Goal: Task Accomplishment & Management: Use online tool/utility

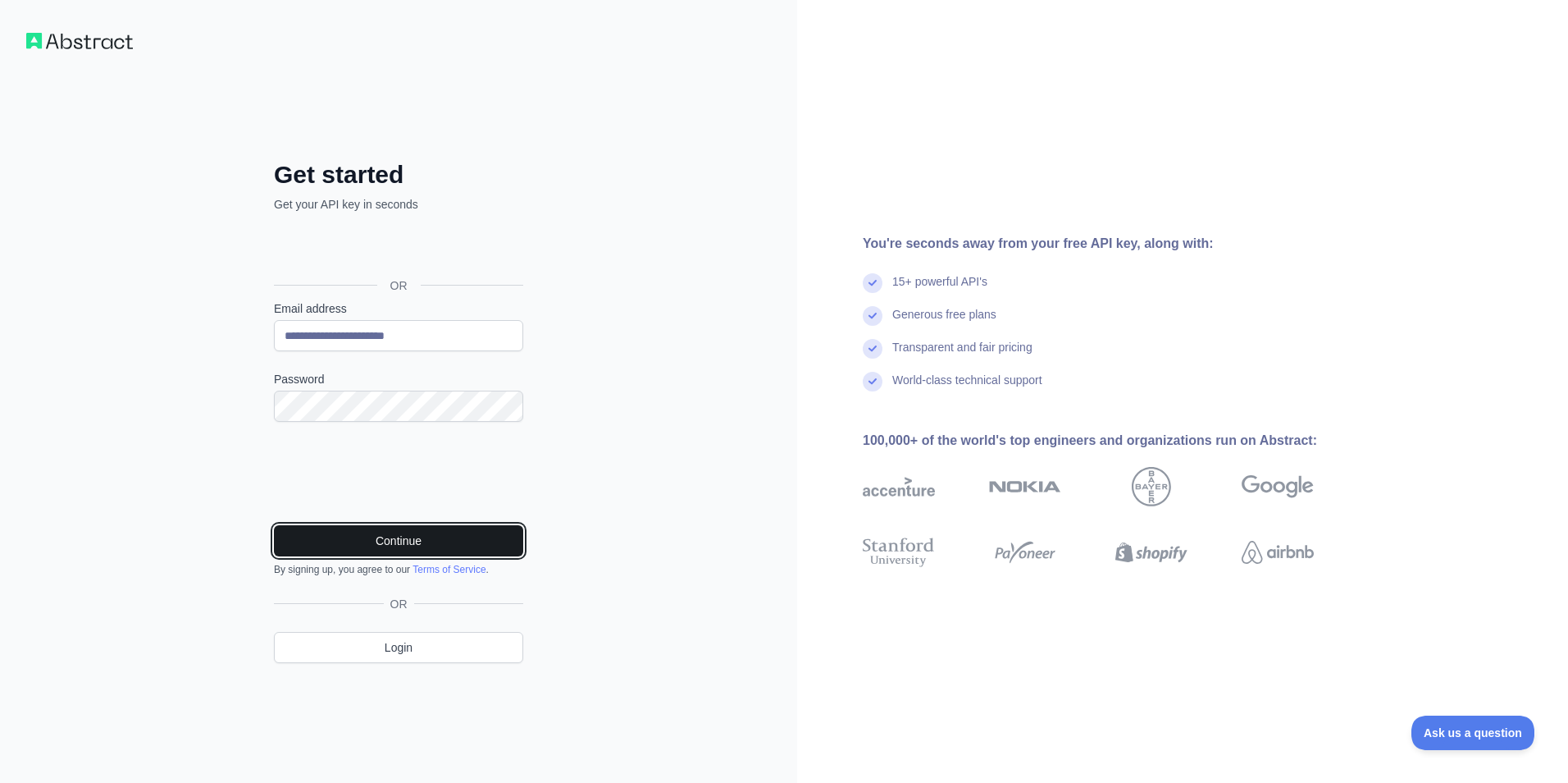
click at [396, 535] on button "Continue" at bounding box center [398, 541] width 249 height 31
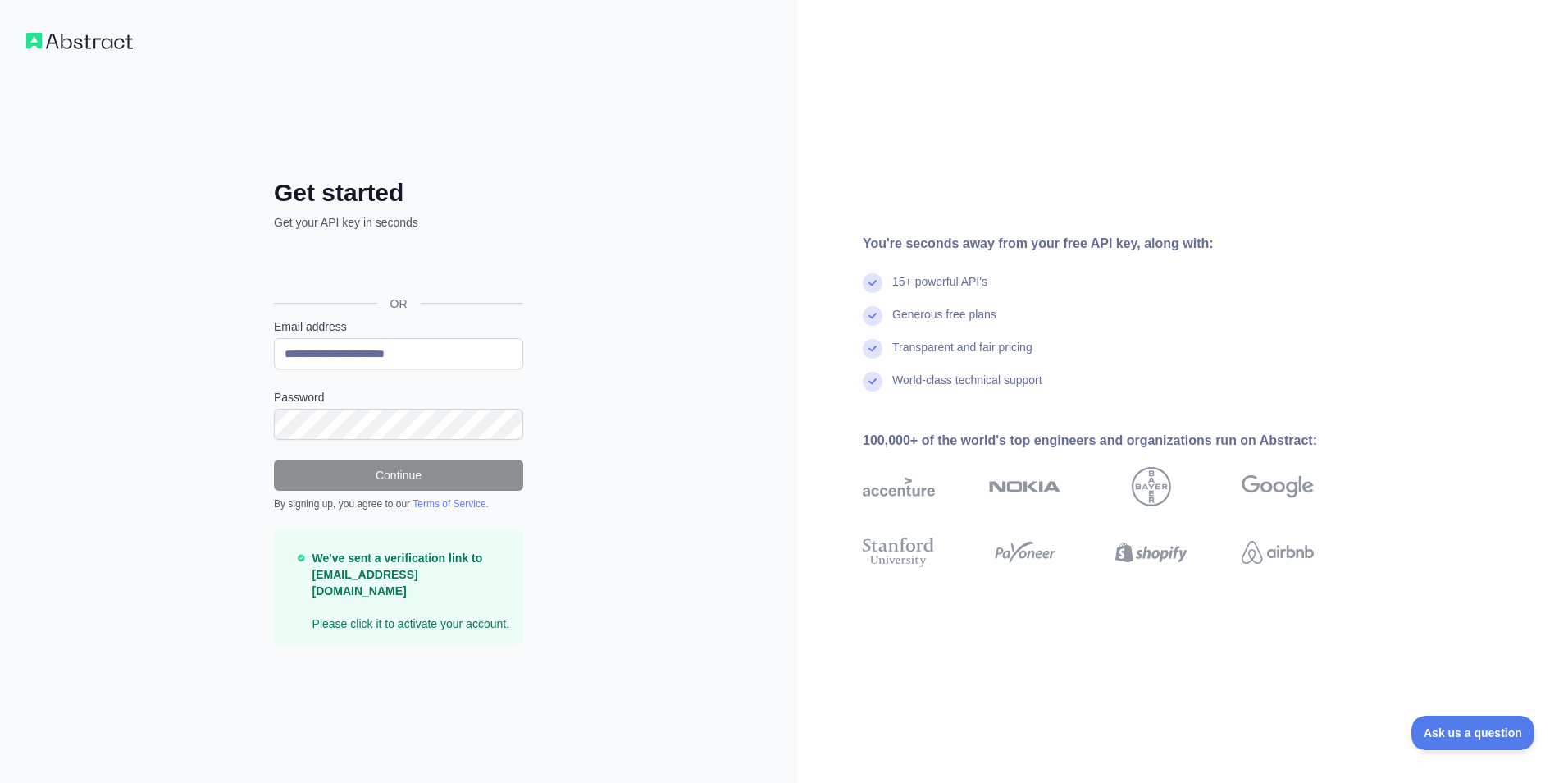
click at [82, 415] on div "**********" at bounding box center [399, 392] width 797 height 783
click at [188, 321] on div "**********" at bounding box center [399, 392] width 797 height 783
click at [46, 34] on img at bounding box center [80, 41] width 107 height 16
click at [38, 39] on img at bounding box center [80, 41] width 107 height 16
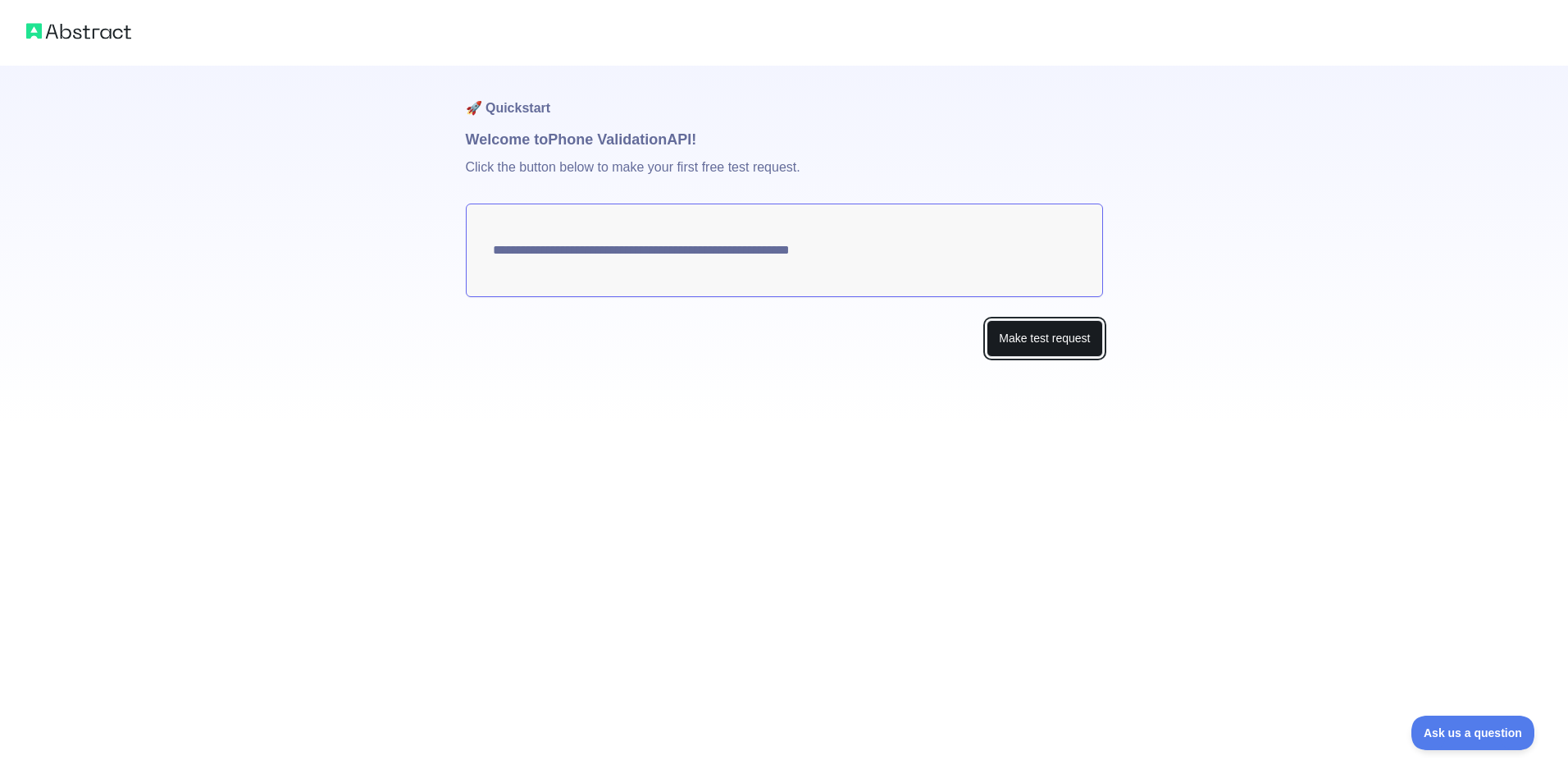
click at [1049, 343] on button "Make test request" at bounding box center [1044, 338] width 116 height 37
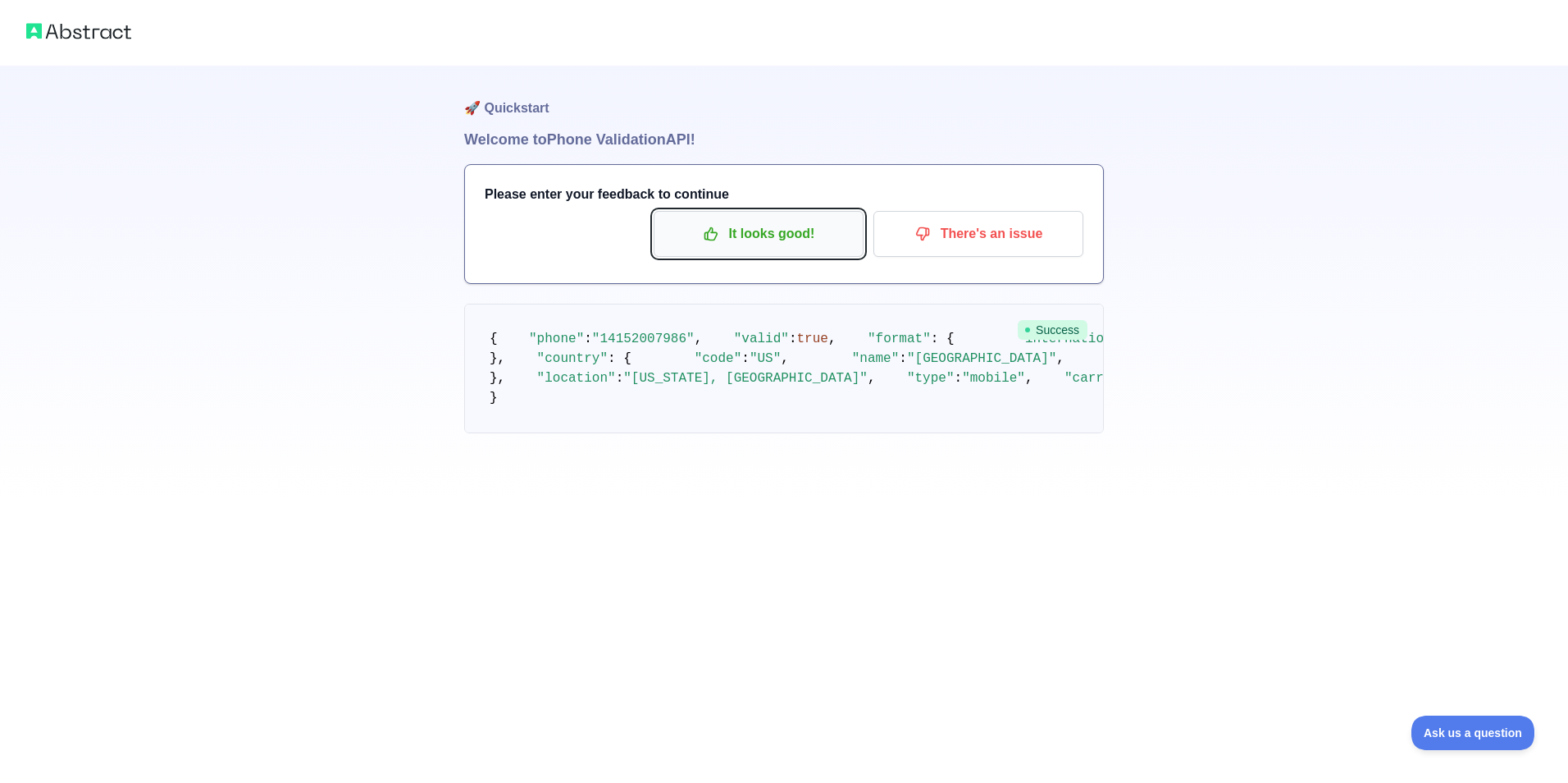
click at [793, 228] on p "It looks good!" at bounding box center [758, 234] width 186 height 28
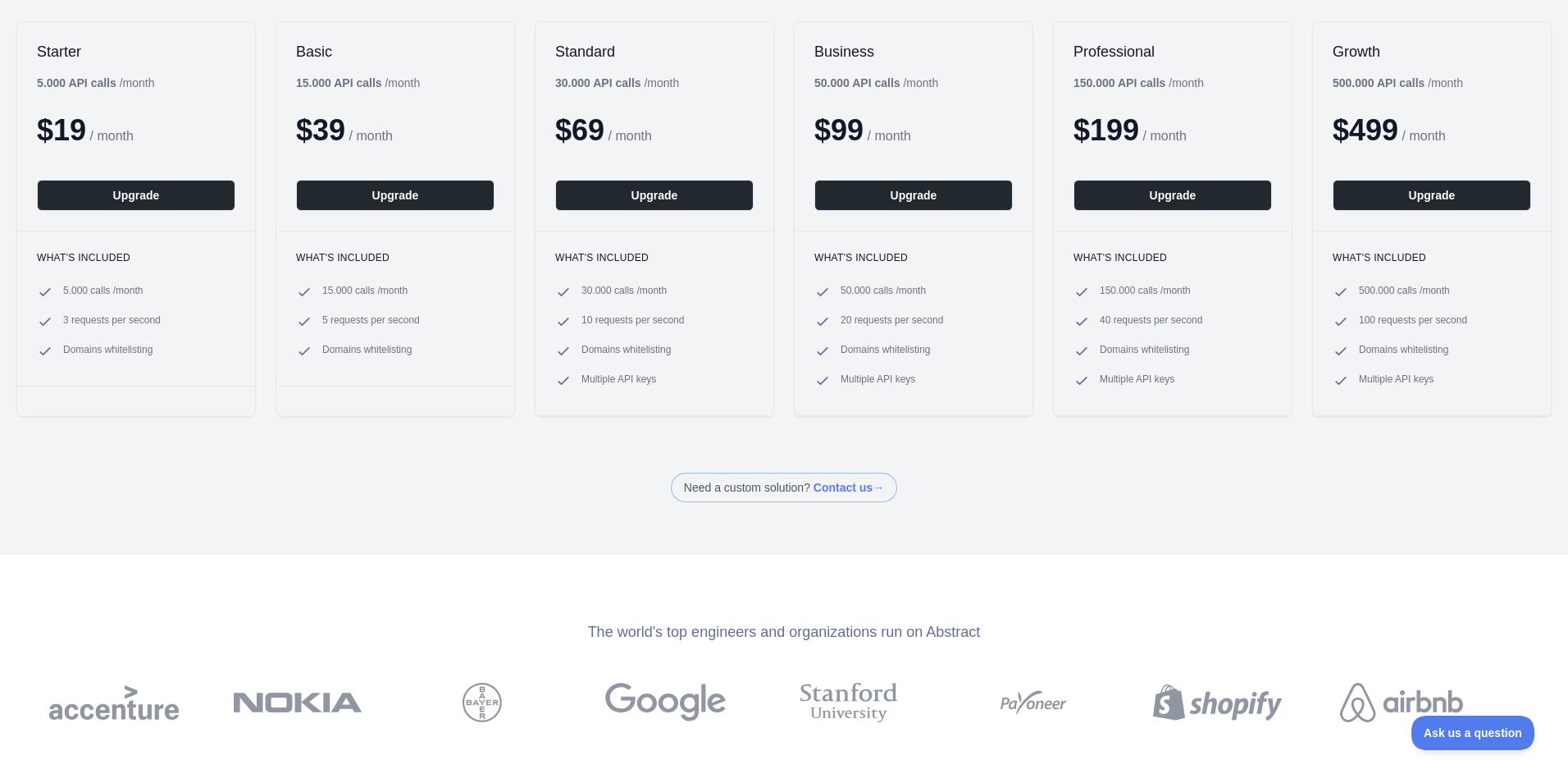
scroll to position [55, 0]
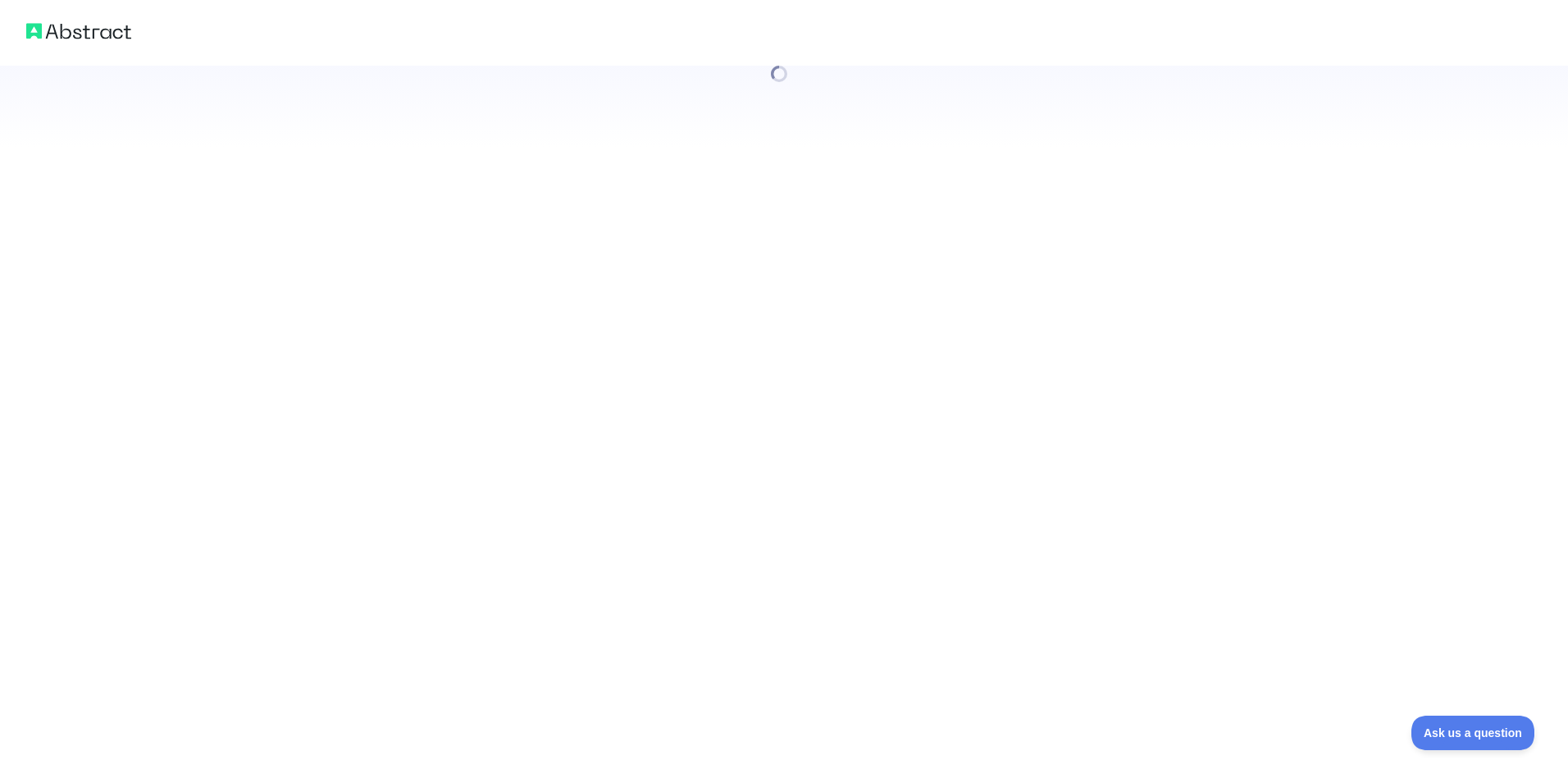
click at [509, 193] on div at bounding box center [784, 392] width 1568 height 783
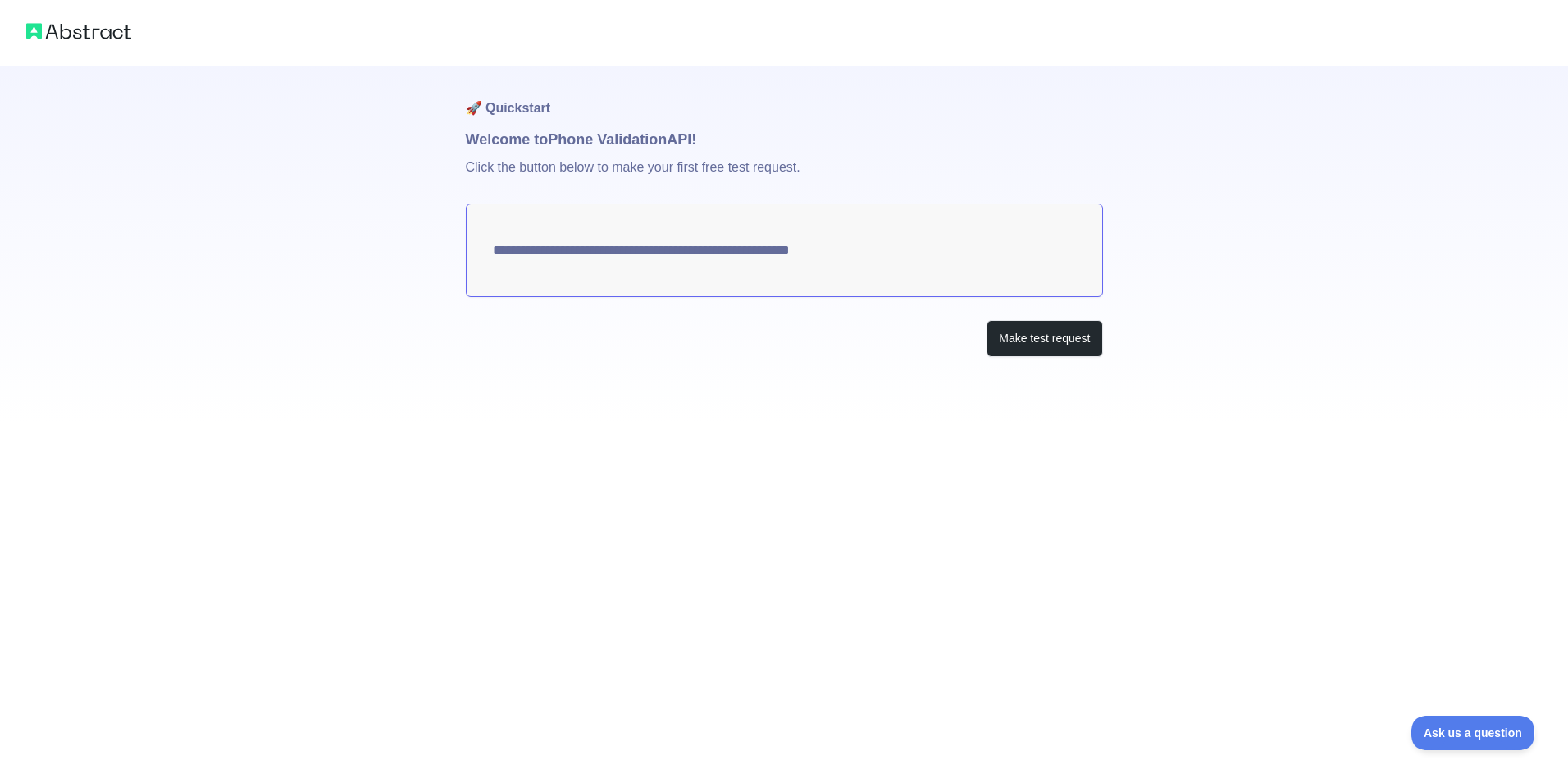
click at [611, 255] on textarea "**********" at bounding box center [784, 250] width 638 height 93
drag, startPoint x: 871, startPoint y: 260, endPoint x: 582, endPoint y: 243, distance: 289.5
click at [582, 243] on textarea "**********" at bounding box center [784, 250] width 638 height 93
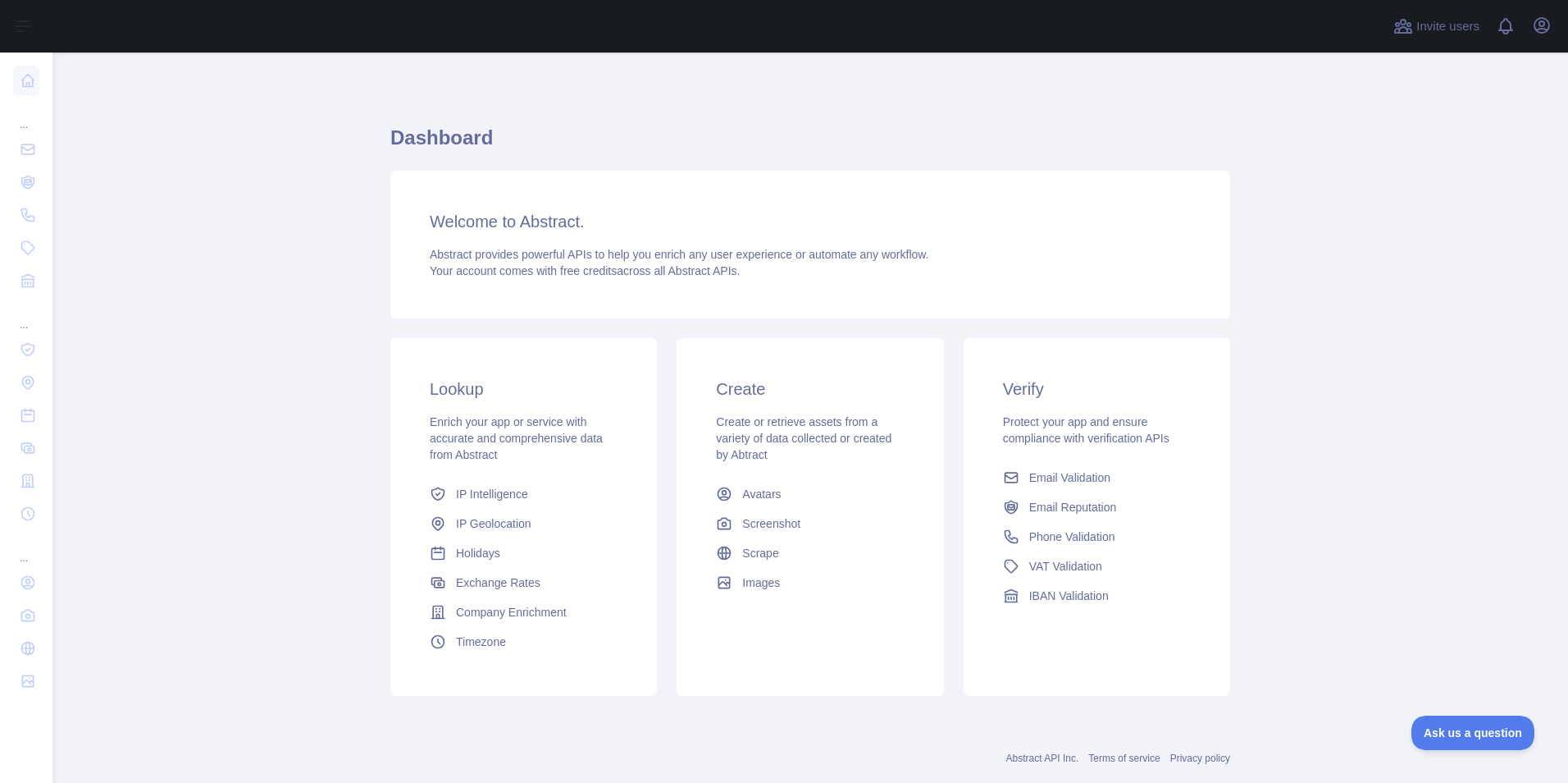
click at [230, 206] on main "Dashboard Welcome to Abstract. Abstract provides powerful APIs to help you enri…" at bounding box center [810, 418] width 1515 height 730
click at [492, 494] on span "IP Intelligence" at bounding box center [492, 494] width 72 height 16
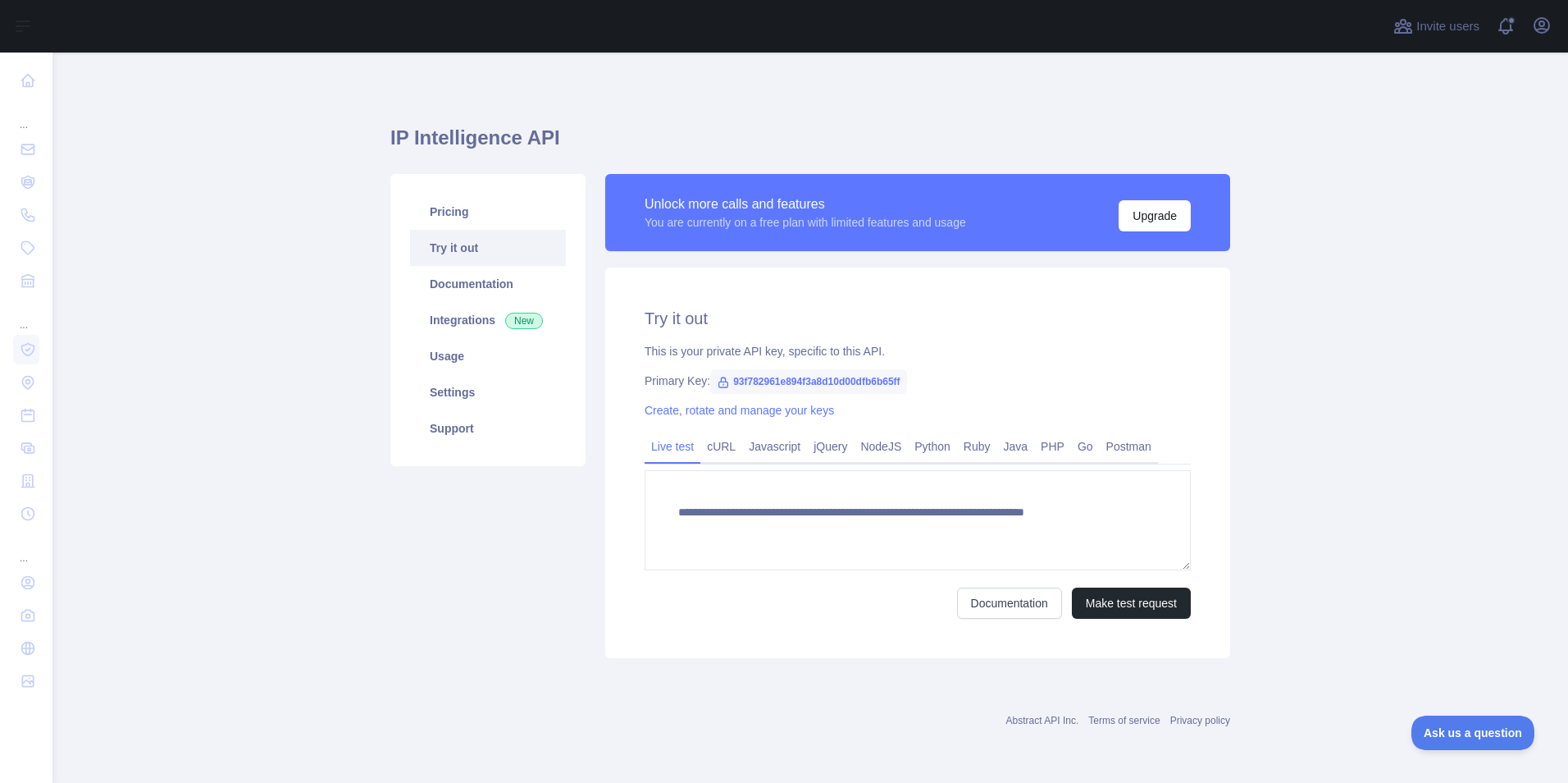
type textarea "**********"
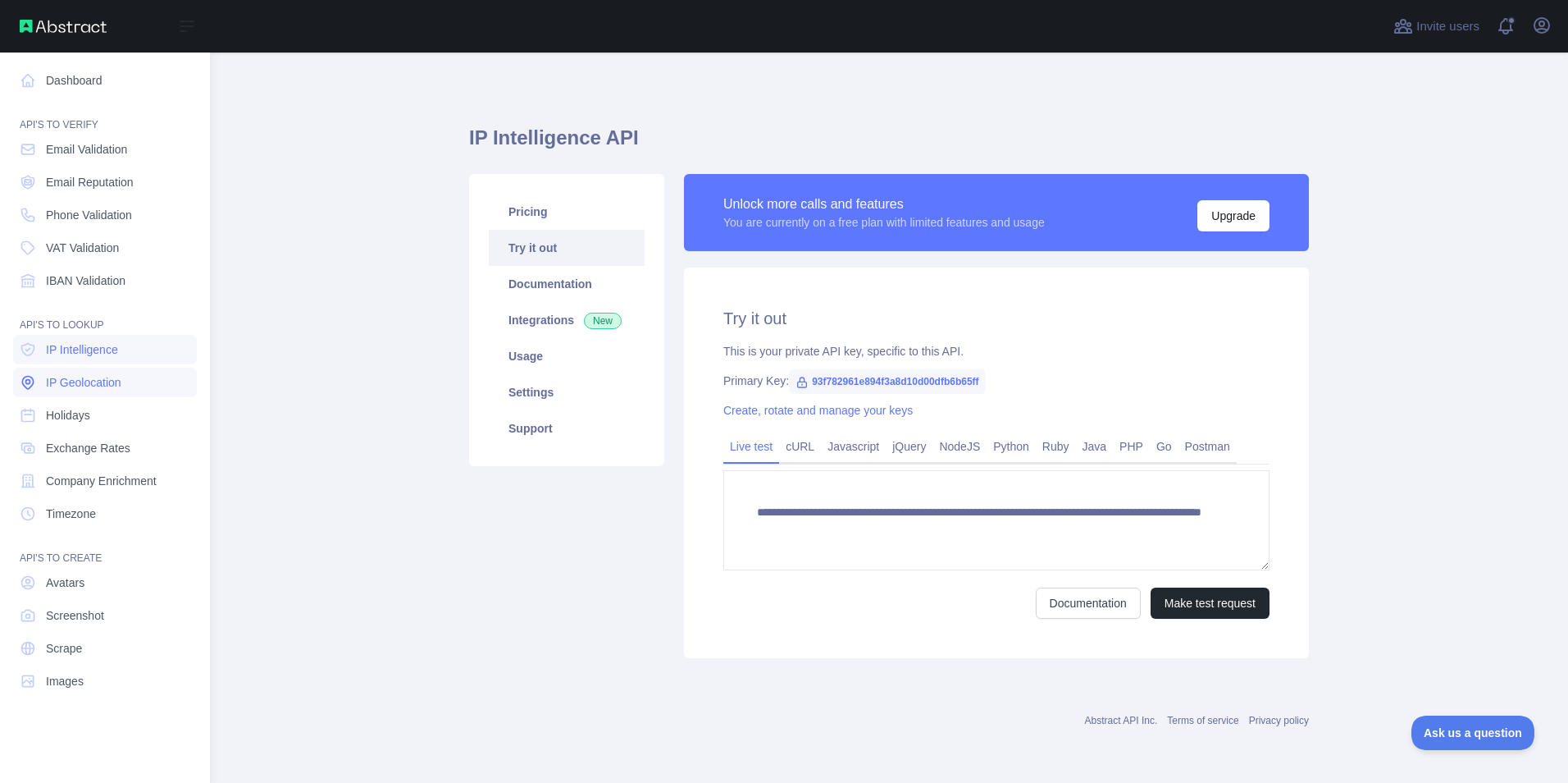
click at [78, 379] on span "IP Geolocation" at bounding box center [83, 382] width 75 height 16
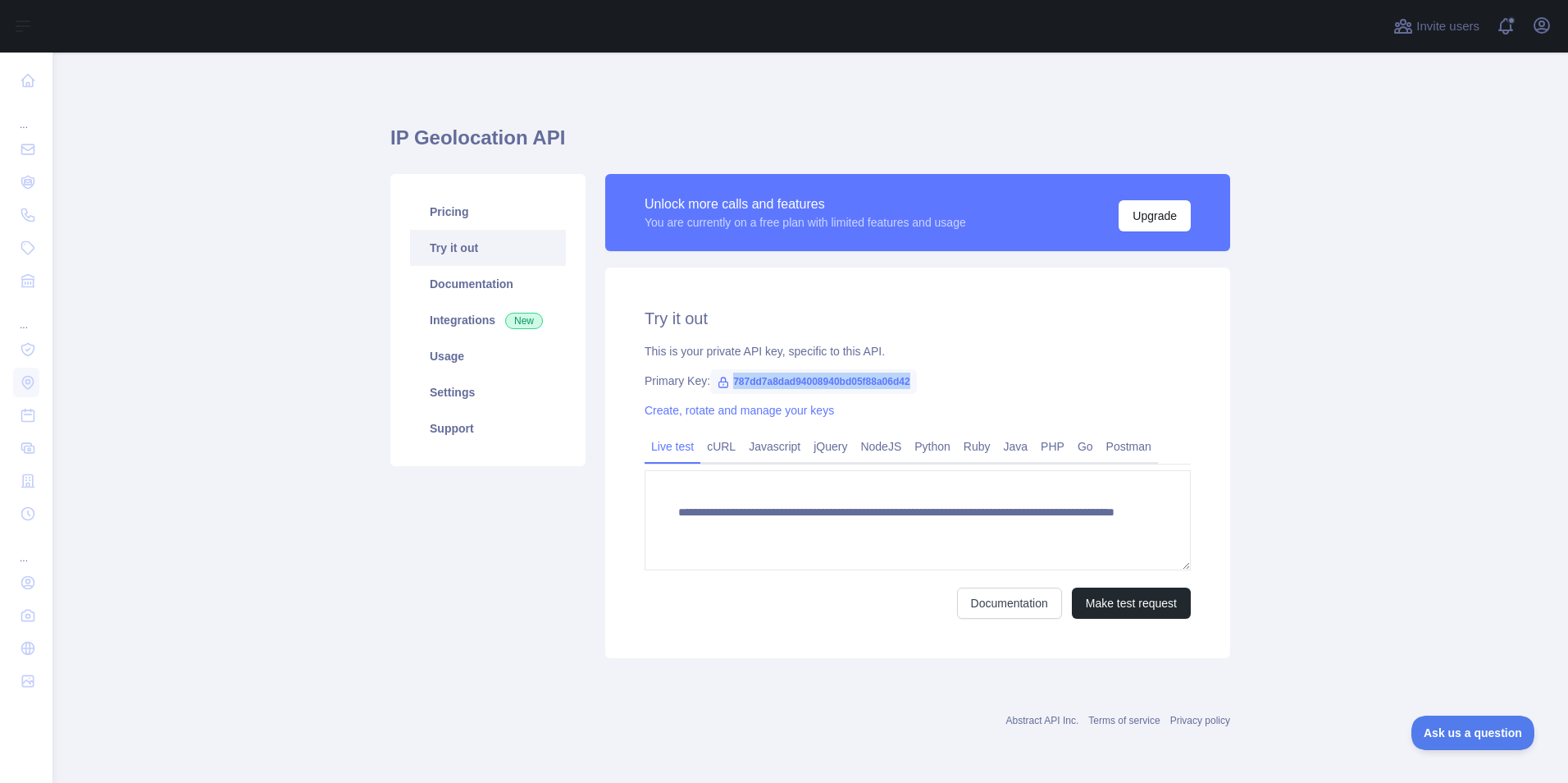
drag, startPoint x: 922, startPoint y: 382, endPoint x: 730, endPoint y: 380, distance: 192.0
click at [730, 380] on div "Primary Key: 787dd7a8dad94008940bd05f88a06d42" at bounding box center [918, 381] width 546 height 16
copy span "787dd7a8dad94008940bd05f88a06d42"
click at [577, 411] on div "Pricing Try it out Documentation Integrations New Usage Settings Support" at bounding box center [488, 320] width 196 height 292
click at [469, 317] on link "Integrations New" at bounding box center [488, 320] width 156 height 36
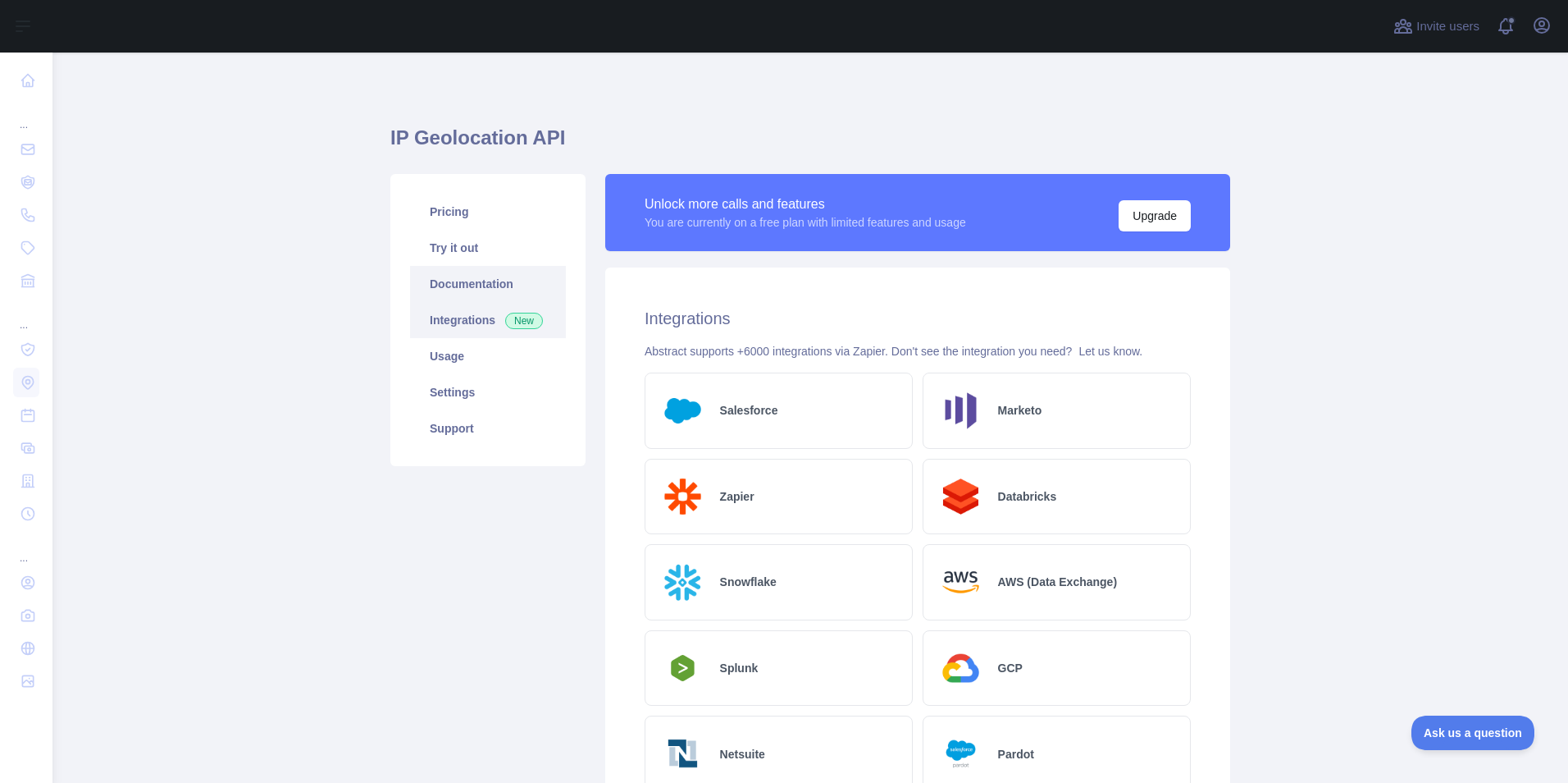
click at [456, 270] on link "Documentation" at bounding box center [488, 284] width 156 height 36
drag, startPoint x: 455, startPoint y: 230, endPoint x: 453, endPoint y: 215, distance: 15.1
click at [455, 230] on link "Try it out" at bounding box center [488, 248] width 156 height 36
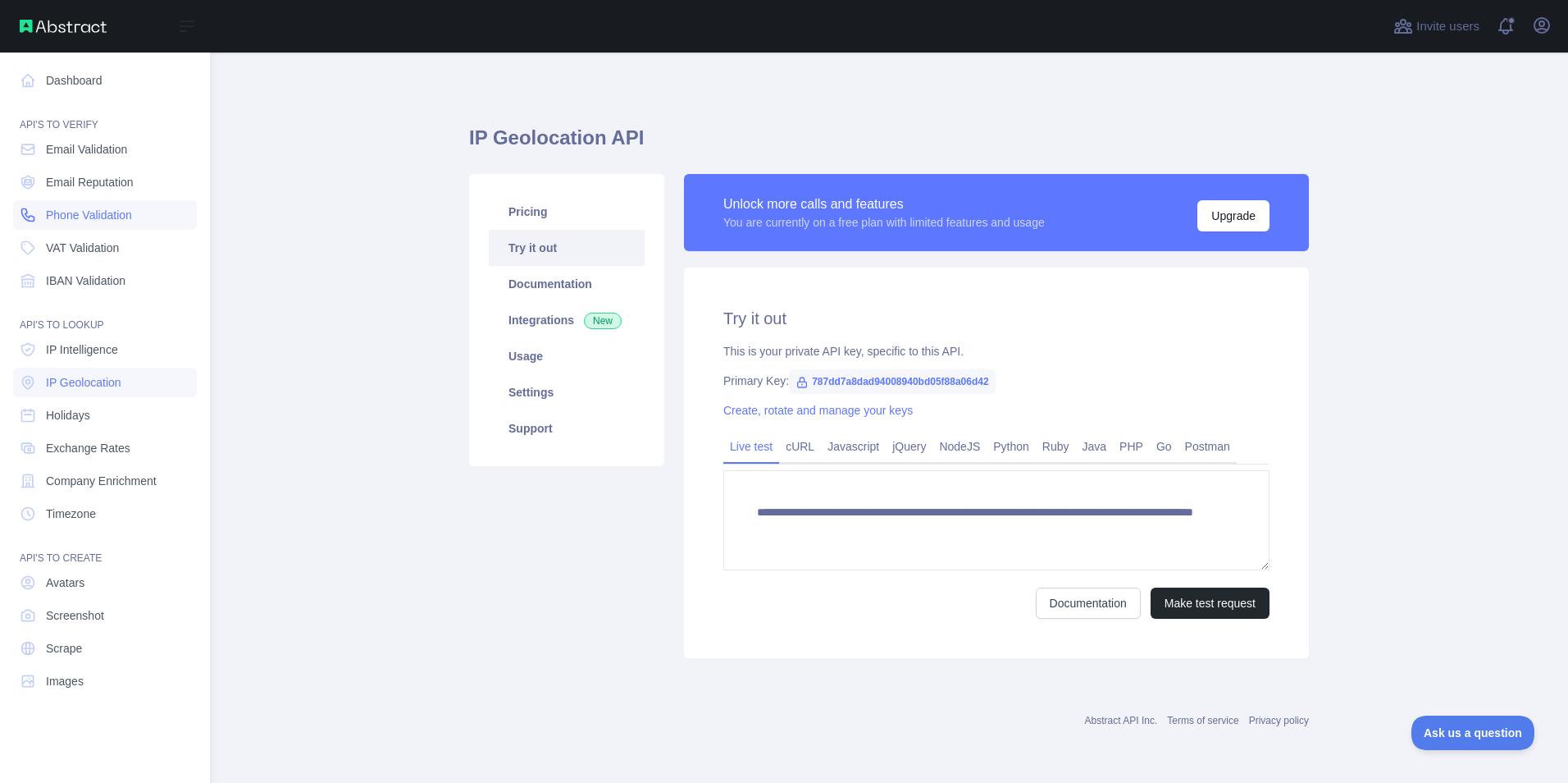
click at [64, 222] on span "Phone Validation" at bounding box center [89, 215] width 86 height 16
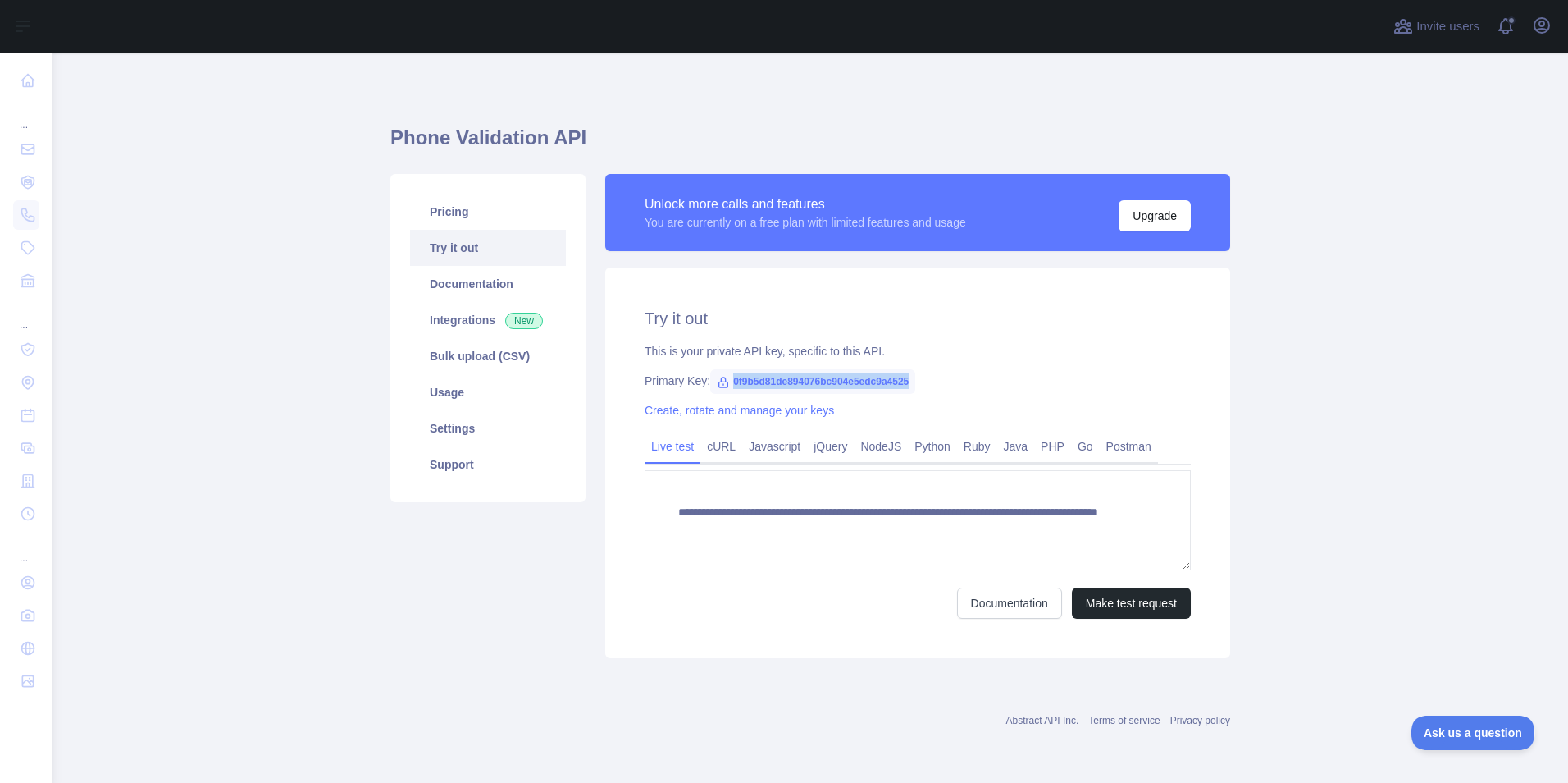
drag, startPoint x: 919, startPoint y: 378, endPoint x: 730, endPoint y: 382, distance: 189.0
click at [730, 382] on div "Primary Key: 0f9b5d81de894076bc904e5edc9a4525" at bounding box center [918, 381] width 546 height 16
copy span "0f9b5d81de894076bc904e5edc9a4525"
